Goal: Information Seeking & Learning: Learn about a topic

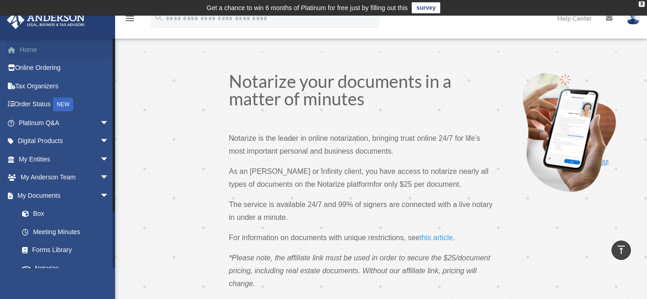
scroll to position [153, 0]
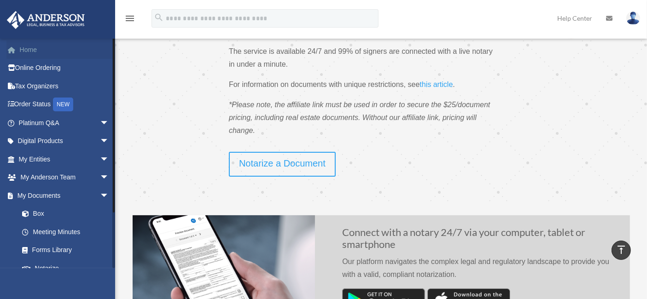
click at [26, 51] on link "Home" at bounding box center [64, 50] width 117 height 18
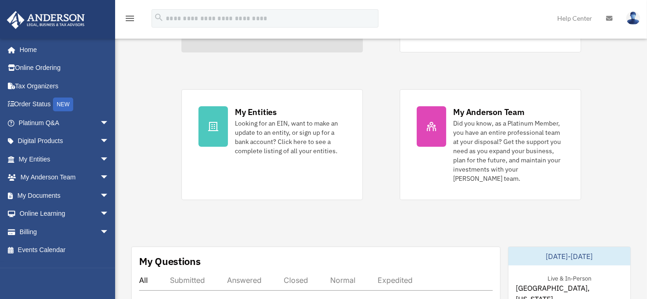
scroll to position [16, 0]
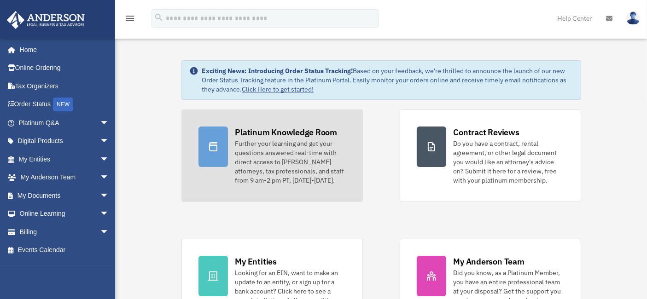
click at [310, 155] on div "Further your learning and get your questions answered real-time with direct acc…" at bounding box center [290, 162] width 111 height 46
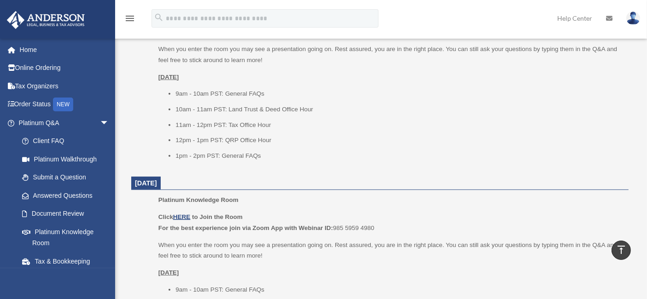
scroll to position [358, 0]
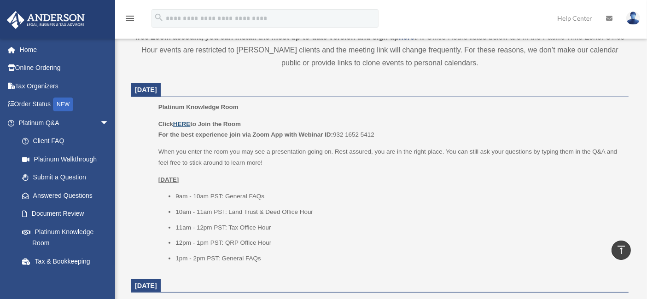
click at [180, 121] on u "HERE" at bounding box center [181, 124] width 17 height 7
